Goal: Information Seeking & Learning: Learn about a topic

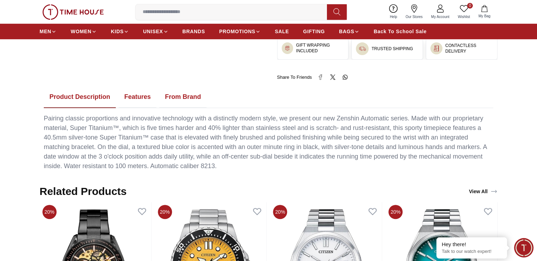
scroll to position [307, 0]
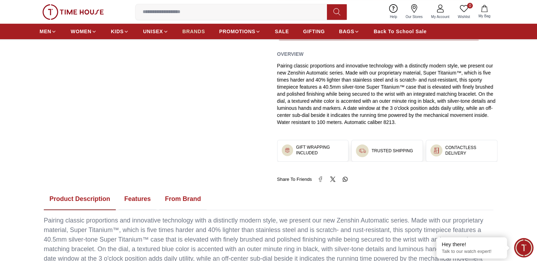
click at [190, 31] on span "BRANDS" at bounding box center [193, 31] width 23 height 7
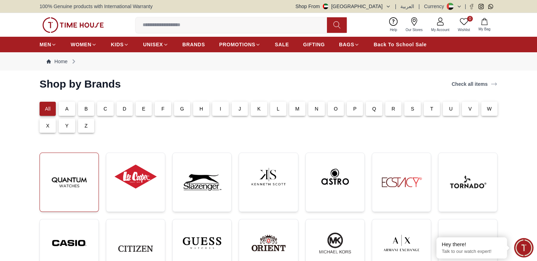
scroll to position [141, 0]
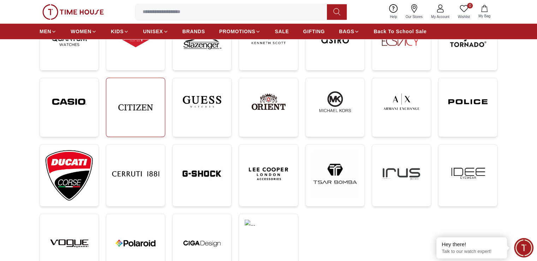
click at [143, 101] on img at bounding box center [135, 107] width 47 height 47
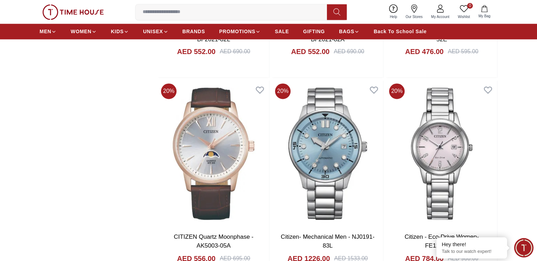
scroll to position [1094, 0]
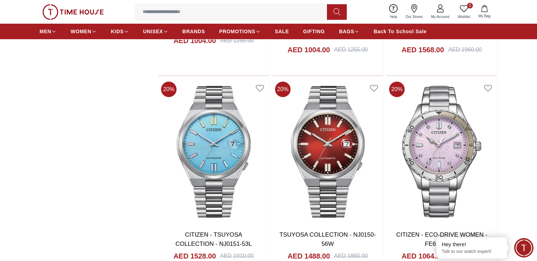
scroll to position [2822, 0]
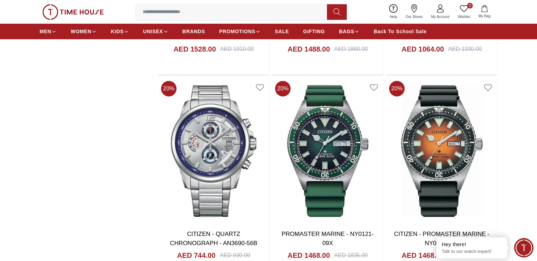
scroll to position [2928, 0]
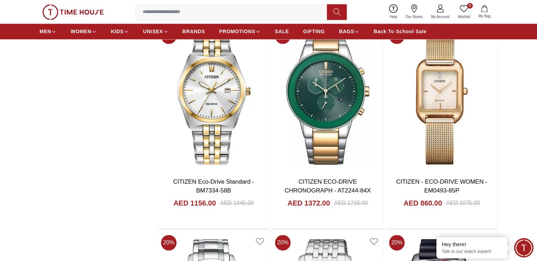
scroll to position [3598, 0]
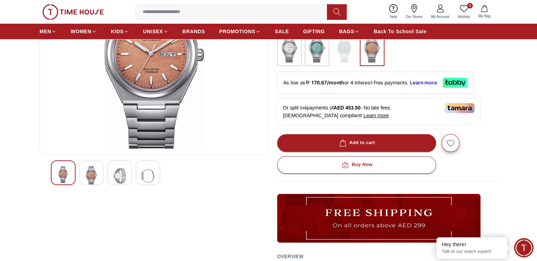
scroll to position [106, 0]
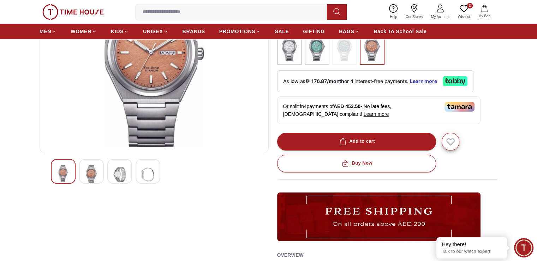
click at [96, 174] on img at bounding box center [91, 174] width 13 height 19
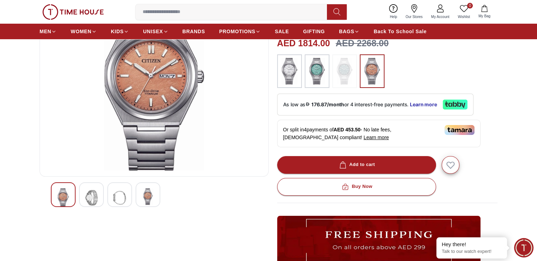
scroll to position [71, 0]
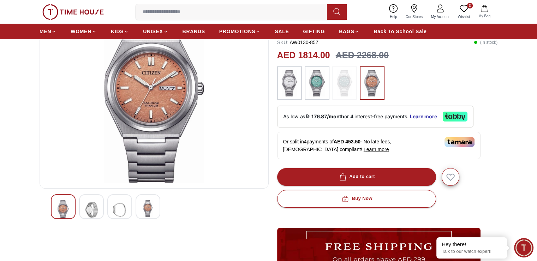
click at [92, 203] on img at bounding box center [91, 209] width 13 height 19
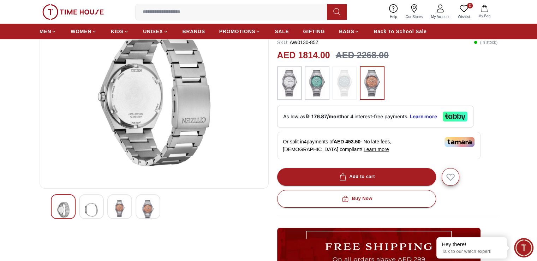
click at [117, 208] on img at bounding box center [119, 208] width 13 height 17
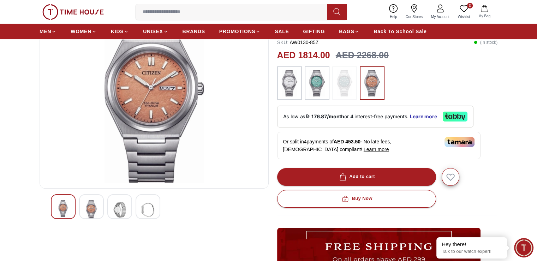
click at [144, 201] on img at bounding box center [147, 209] width 13 height 19
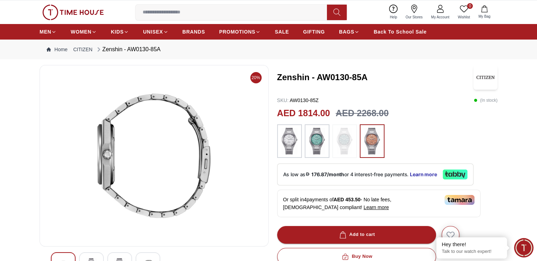
scroll to position [0, 0]
